Goal: Transaction & Acquisition: Purchase product/service

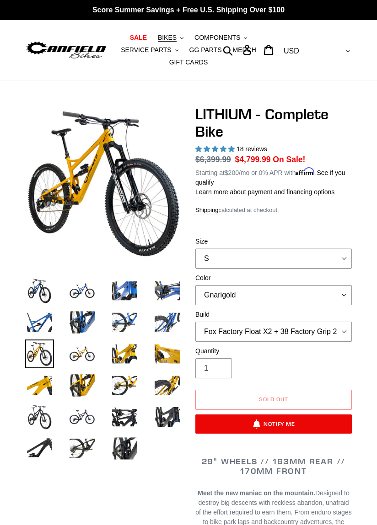
select select "Fox Factory Float X2 + 38 Factory Grip 2 170 + SRAM XO"
select select "highest-rating"
click at [167, 39] on span "BIKES" at bounding box center [167, 38] width 19 height 8
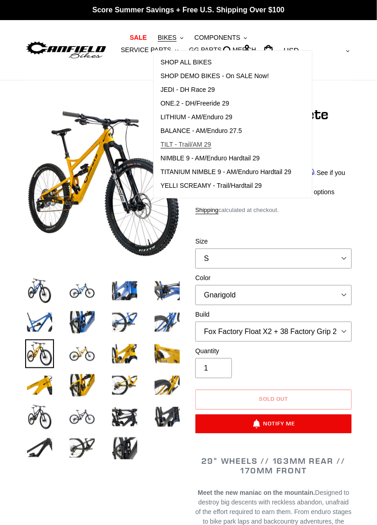
click at [196, 147] on span "TILT - Trail/AM 29" at bounding box center [186, 145] width 51 height 8
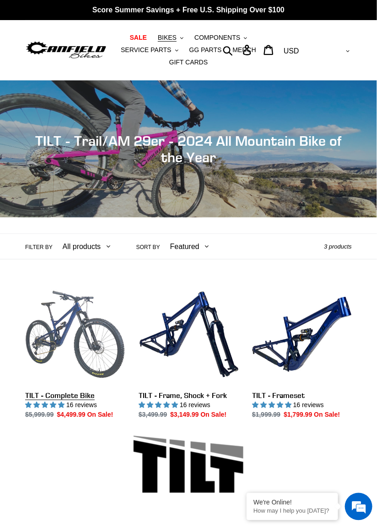
click at [90, 376] on link "TILT - Complete Bike" at bounding box center [75, 352] width 100 height 135
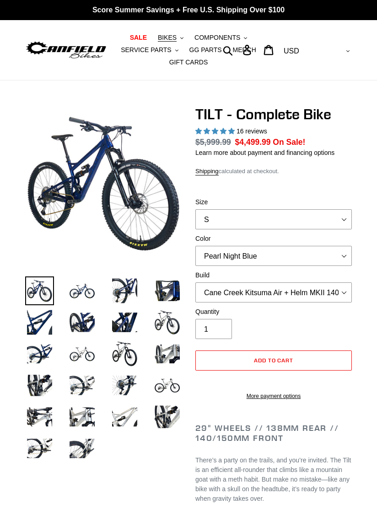
select select "highest-rating"
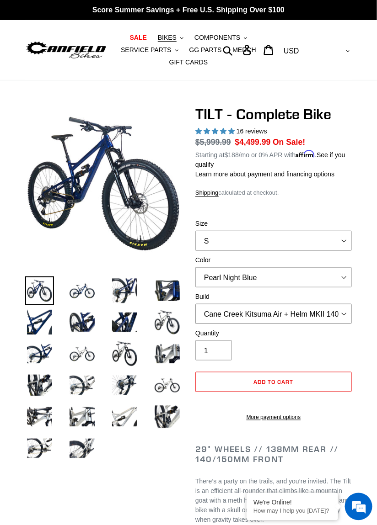
click at [336, 314] on select "Cane Creek Kitsuma Air + Helm MKII 140 + SRAM GX Cane Creek Kitsuma Air + Helm …" at bounding box center [273, 314] width 156 height 20
select select "Fox Float X + 36 SL Factory Grip X 140 + SRAM XO"
click at [195, 304] on select "Cane Creek Kitsuma Air + Helm MKII 140 + SRAM GX Cane Creek Kitsuma Air + Helm …" at bounding box center [273, 314] width 156 height 20
click at [341, 278] on select "Pearl Night Blue Stealth Silver Raw" at bounding box center [273, 278] width 156 height 20
click at [195, 268] on select "Pearl Night Blue Stealth Silver Raw" at bounding box center [273, 278] width 156 height 20
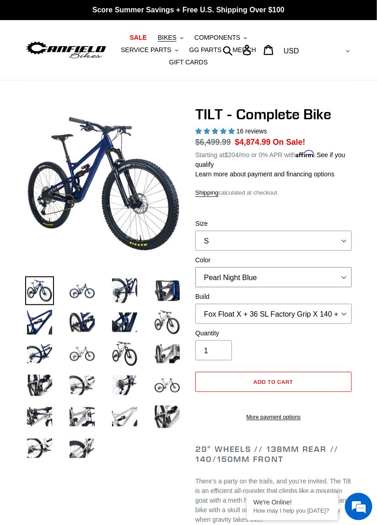
click at [337, 275] on select "Pearl Night Blue Stealth Silver Raw" at bounding box center [273, 278] width 156 height 20
click at [342, 239] on select "S M L" at bounding box center [273, 241] width 156 height 20
select select "L"
click at [195, 231] on select "S M L" at bounding box center [273, 241] width 156 height 20
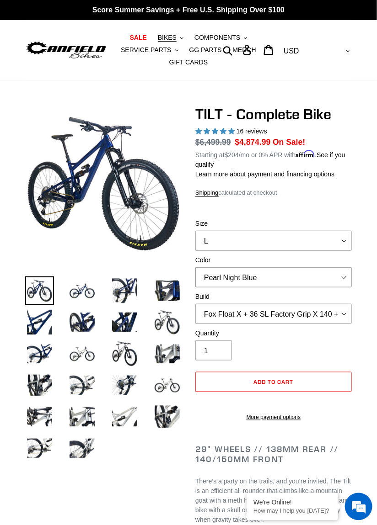
click at [338, 279] on select "Pearl Night Blue Stealth Silver Raw" at bounding box center [273, 278] width 156 height 20
click at [195, 268] on select "Pearl Night Blue Stealth Silver Raw" at bounding box center [273, 278] width 156 height 20
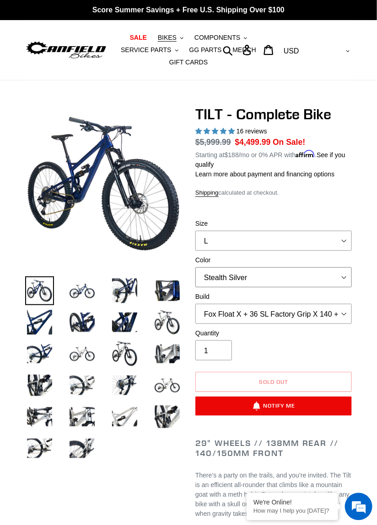
click at [335, 278] on select "Pearl Night Blue Stealth Silver Raw" at bounding box center [273, 278] width 156 height 20
click at [195, 268] on select "Pearl Night Blue Stealth Silver Raw" at bounding box center [273, 278] width 156 height 20
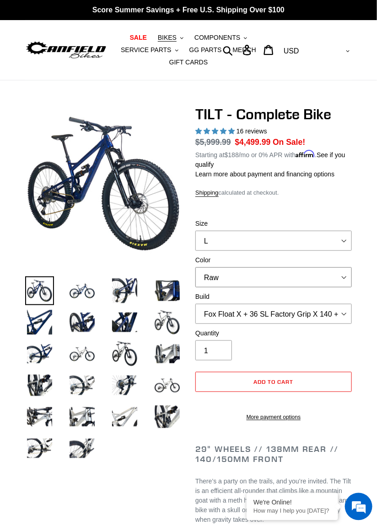
click at [337, 277] on select "Pearl Night Blue Stealth Silver Raw" at bounding box center [273, 278] width 156 height 20
click at [195, 268] on select "Pearl Night Blue Stealth Silver Raw" at bounding box center [273, 278] width 156 height 20
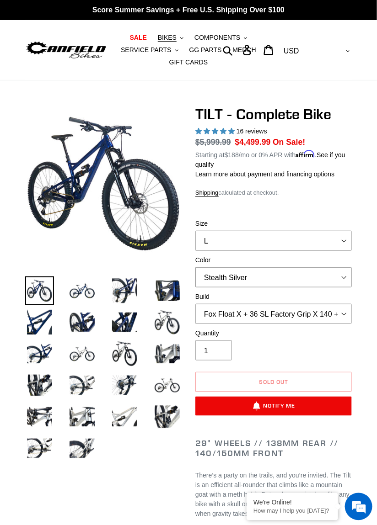
click at [332, 283] on select "Pearl Night Blue Stealth Silver Raw" at bounding box center [273, 278] width 156 height 20
click at [195, 268] on select "Pearl Night Blue Stealth Silver Raw" at bounding box center [273, 278] width 156 height 20
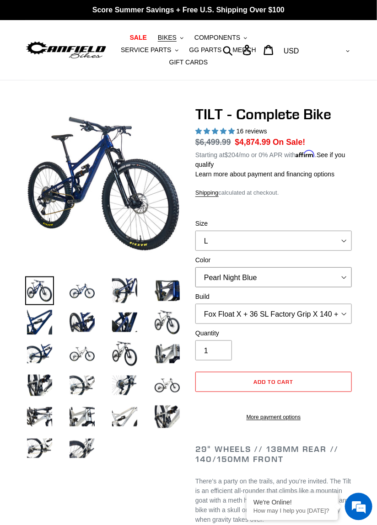
click at [337, 278] on select "Pearl Night Blue Stealth Silver Raw" at bounding box center [273, 278] width 156 height 20
click at [195, 268] on select "Pearl Night Blue Stealth Silver Raw" at bounding box center [273, 278] width 156 height 20
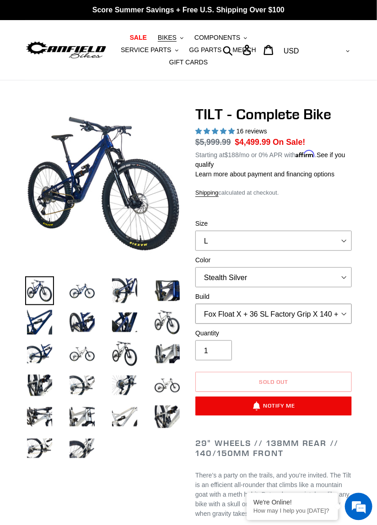
click at [339, 312] on select "Cane Creek Kitsuma Air + Helm MKII 140 + SRAM GX Cane Creek Kitsuma Air + Helm …" at bounding box center [273, 314] width 156 height 20
click at [195, 304] on select "Cane Creek Kitsuma Air + Helm MKII 140 + SRAM GX Cane Creek Kitsuma Air + Helm …" at bounding box center [273, 314] width 156 height 20
click at [340, 278] on select "Pearl Night Blue Stealth Silver Raw" at bounding box center [273, 278] width 156 height 20
click at [195, 268] on select "Pearl Night Blue Stealth Silver Raw" at bounding box center [273, 278] width 156 height 20
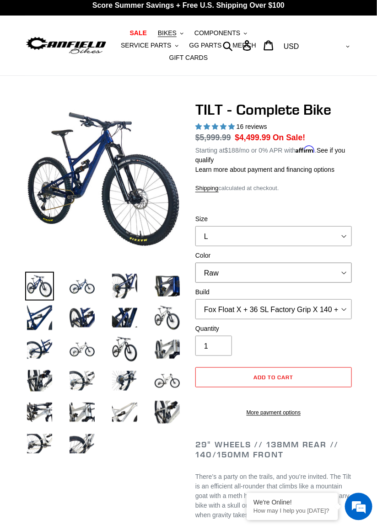
scroll to position [5, 0]
click at [341, 273] on select "Pearl Night Blue Stealth Silver Raw" at bounding box center [273, 273] width 156 height 20
select select "Stealth Silver"
click at [195, 263] on select "Pearl Night Blue Stealth Silver Raw" at bounding box center [273, 273] width 156 height 20
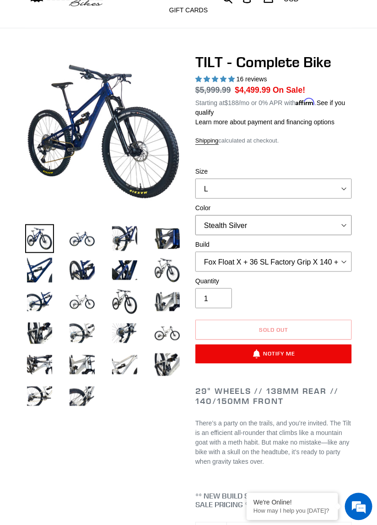
scroll to position [40, 0]
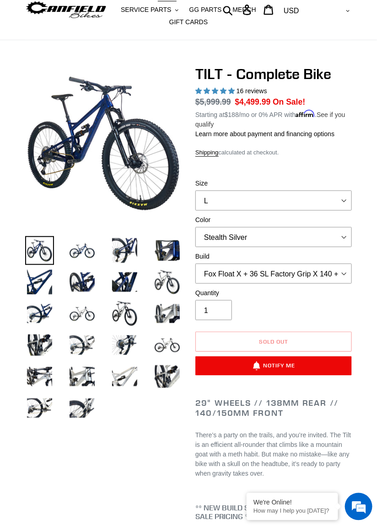
click at [335, 117] on link "See if you qualify" at bounding box center [270, 119] width 150 height 17
click at [293, 117] on p "Starting at $188 /mo or 0% APR with Affirm . See if you qualify" at bounding box center [273, 118] width 156 height 21
